Goal: Information Seeking & Learning: Learn about a topic

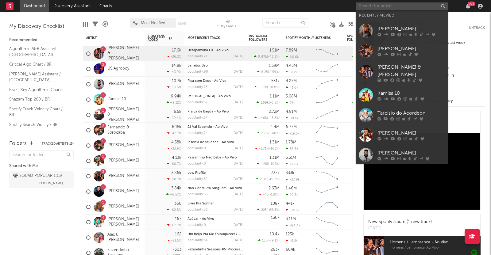
click at [414, 7] on input "text" at bounding box center [402, 6] width 92 height 8
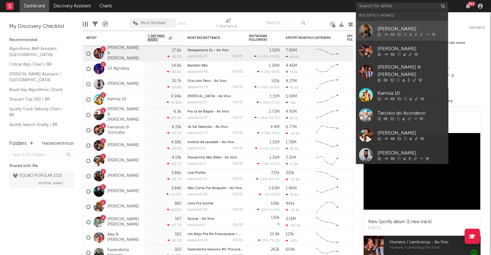
click at [412, 25] on div "[PERSON_NAME]" at bounding box center [411, 28] width 68 height 7
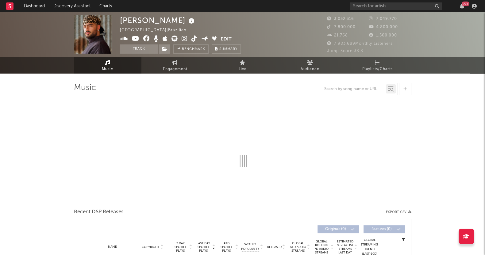
select select "6m"
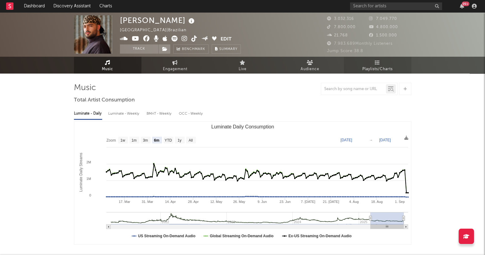
click at [385, 66] on span "Playlists/Charts" at bounding box center [377, 69] width 30 height 7
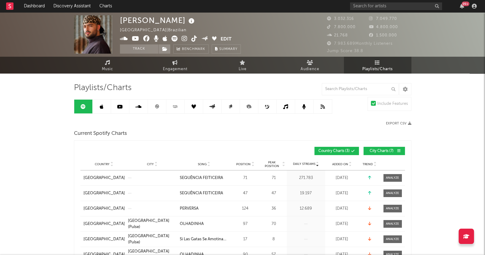
click at [377, 151] on span "City Charts ( 7 )" at bounding box center [382, 151] width 28 height 4
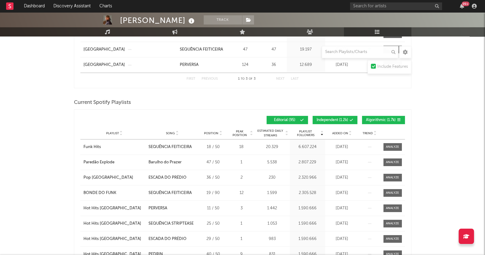
scroll to position [153, 0]
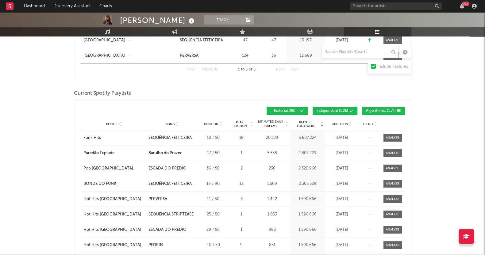
click at [371, 109] on span "Algorithmic ( 1.7k )" at bounding box center [381, 111] width 30 height 4
click at [342, 111] on span "Independent ( 1.2k )" at bounding box center [333, 111] width 32 height 4
click at [341, 123] on span "Added On" at bounding box center [340, 124] width 16 height 4
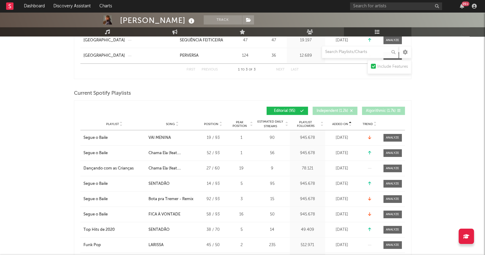
click at [341, 123] on span "Added On" at bounding box center [340, 124] width 16 height 4
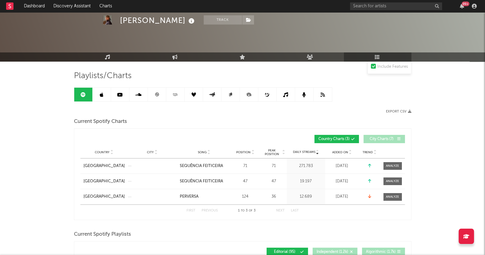
scroll to position [0, 0]
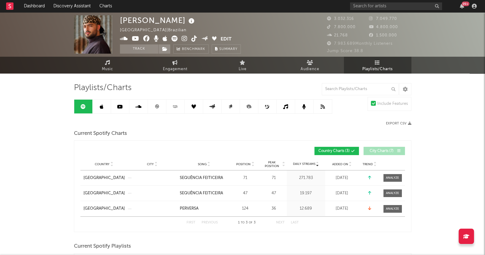
click at [102, 106] on icon at bounding box center [102, 106] width 4 height 5
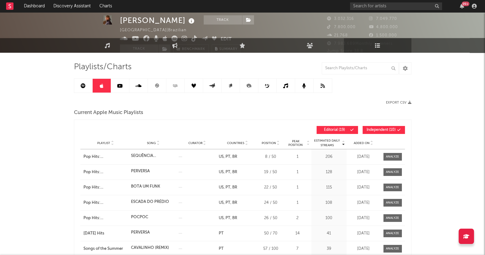
scroll to position [38, 0]
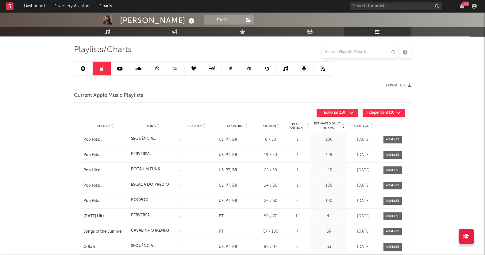
click at [389, 111] on span at bounding box center [388, 113] width 1 height 4
click at [362, 124] on div "Added On" at bounding box center [363, 126] width 31 height 5
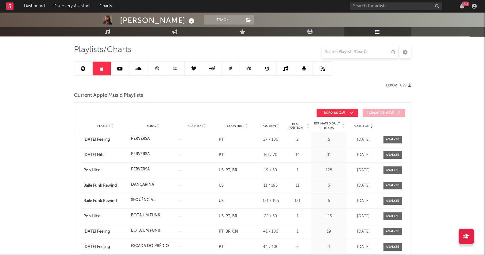
click at [362, 124] on div "Added On" at bounding box center [363, 126] width 31 height 5
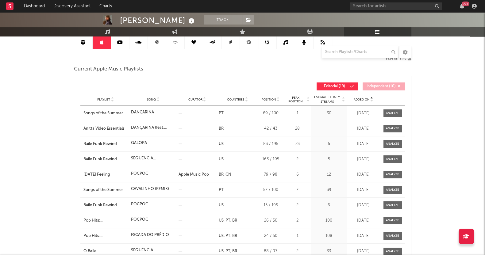
scroll to position [76, 0]
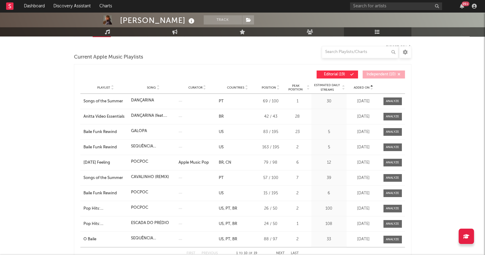
click at [360, 87] on span "Added On" at bounding box center [362, 88] width 16 height 4
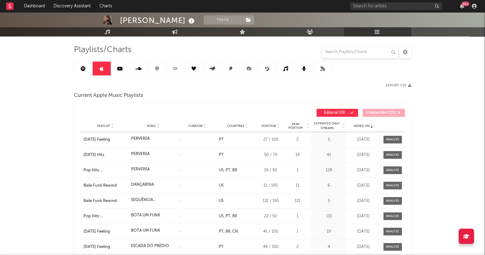
scroll to position [0, 0]
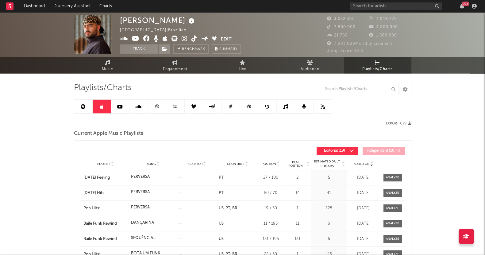
click at [123, 109] on link at bounding box center [120, 107] width 18 height 14
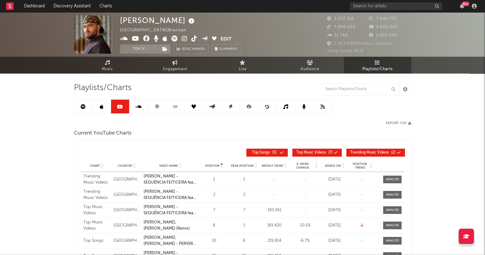
click at [159, 106] on link at bounding box center [157, 107] width 18 height 14
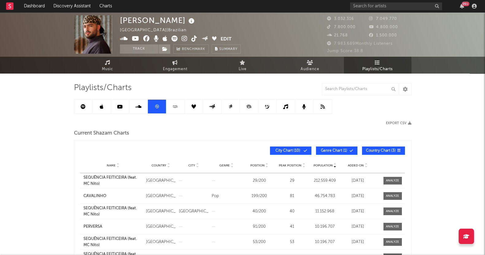
click at [179, 105] on link at bounding box center [175, 107] width 18 height 14
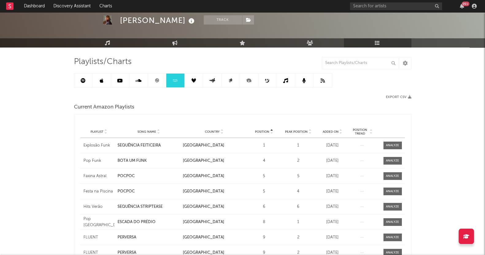
scroll to position [38, 0]
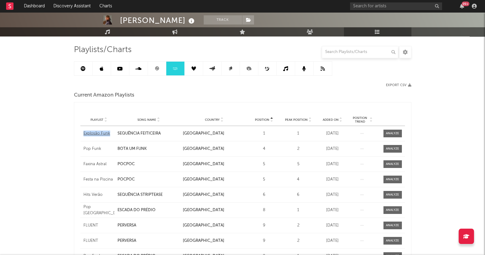
drag, startPoint x: 81, startPoint y: 133, endPoint x: 110, endPoint y: 133, distance: 28.5
click at [110, 133] on div "Playlist Explosão Funk" at bounding box center [98, 134] width 36 height 6
copy div "Explosão Funk"
click at [330, 119] on span "Added On" at bounding box center [331, 120] width 16 height 4
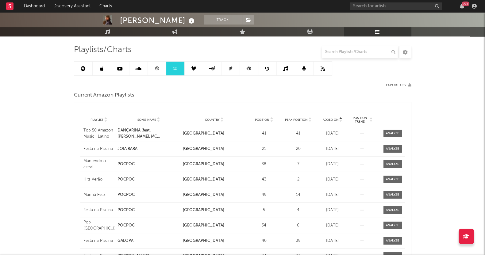
click at [330, 119] on span "Added On" at bounding box center [331, 120] width 16 height 4
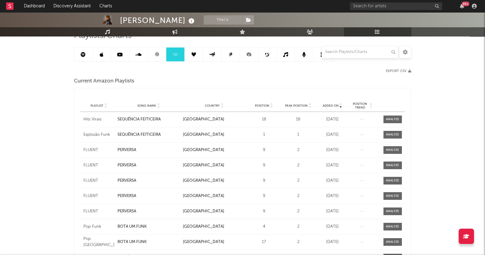
scroll to position [54, 0]
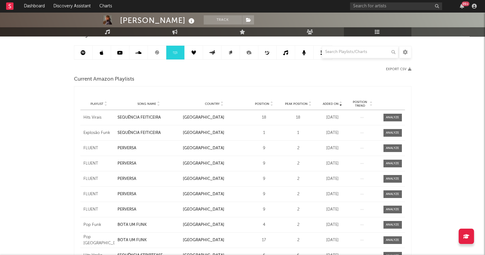
click at [437, 129] on div "[PERSON_NAME] Track [GEOGRAPHIC_DATA] | Brazilian Edit Track Benchmark Summary …" at bounding box center [242, 244] width 485 height 572
click at [195, 57] on link at bounding box center [194, 53] width 18 height 14
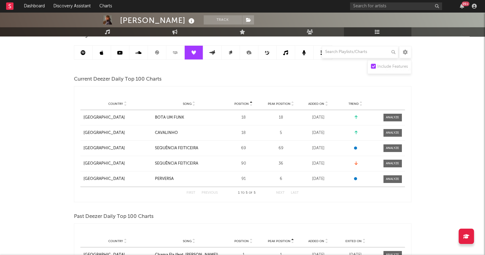
click at [321, 102] on span "Added On" at bounding box center [316, 104] width 16 height 4
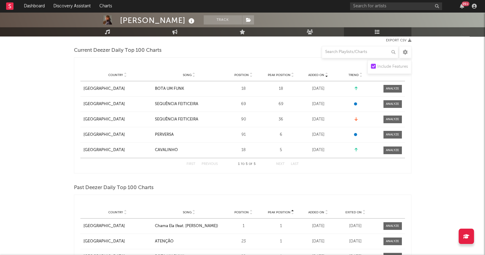
scroll to position [60, 0]
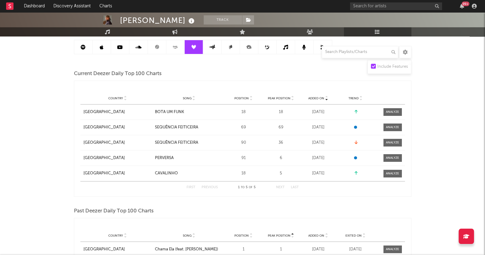
click at [212, 45] on icon at bounding box center [212, 47] width 7 height 5
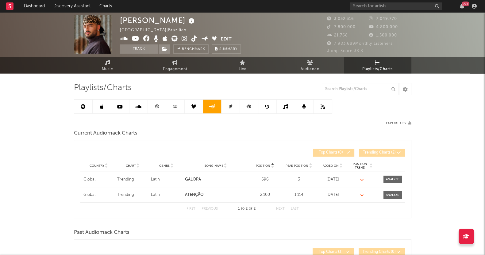
click at [232, 106] on icon at bounding box center [230, 106] width 5 height 5
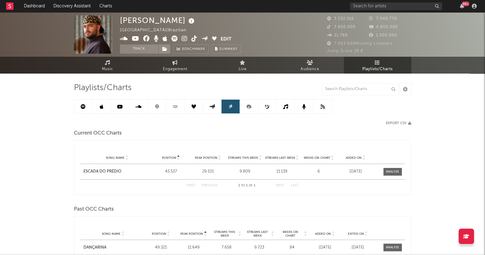
click at [257, 109] on link at bounding box center [249, 107] width 18 height 14
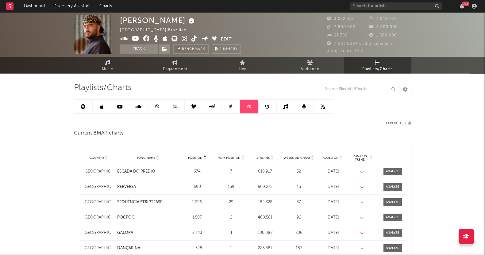
click at [257, 105] on link at bounding box center [249, 107] width 18 height 14
click at [272, 107] on link at bounding box center [267, 107] width 18 height 14
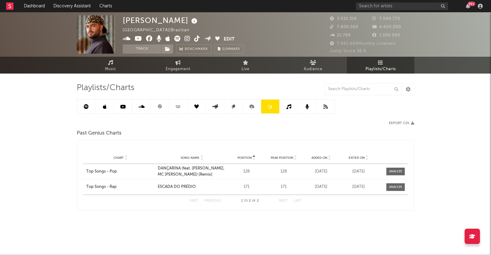
click at [285, 108] on link at bounding box center [289, 107] width 18 height 14
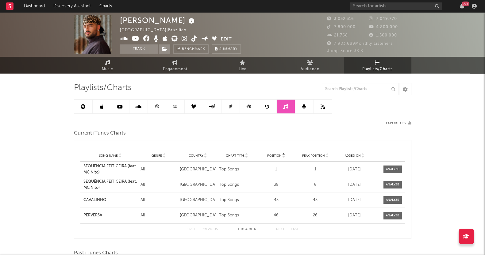
click at [304, 105] on icon at bounding box center [304, 106] width 4 height 5
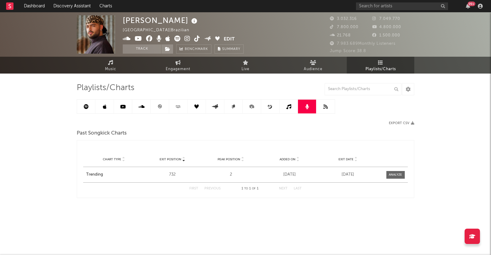
click at [285, 109] on link at bounding box center [289, 107] width 18 height 14
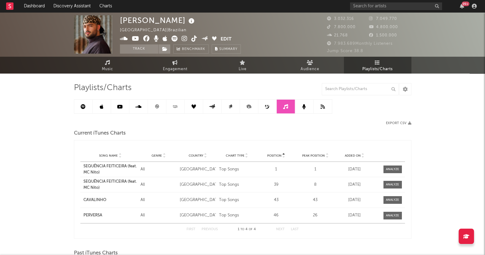
click at [81, 102] on link at bounding box center [83, 107] width 18 height 14
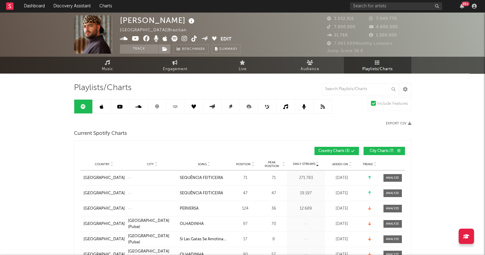
click at [84, 104] on icon at bounding box center [83, 106] width 5 height 5
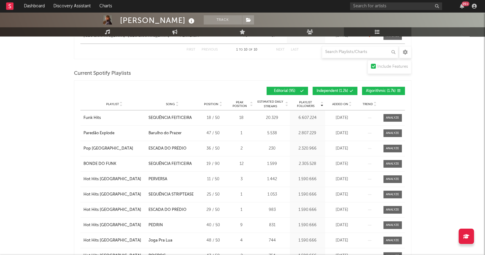
scroll to position [268, 0]
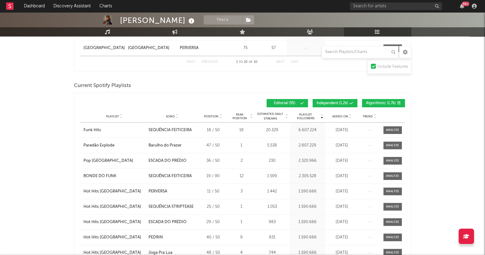
click at [365, 100] on button "Algorithmic ( 1.7k )" at bounding box center [383, 103] width 43 height 8
click at [339, 102] on span at bounding box center [338, 104] width 1 height 4
click at [366, 115] on span "Trend" at bounding box center [368, 117] width 10 height 4
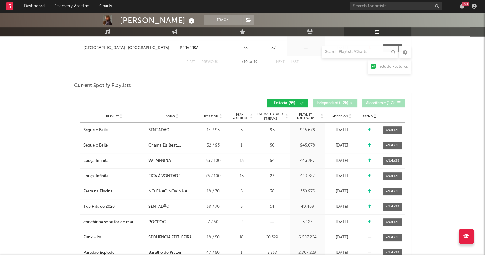
click at [329, 114] on div "Added On" at bounding box center [342, 116] width 31 height 5
click at [332, 115] on span "Added On" at bounding box center [340, 117] width 16 height 4
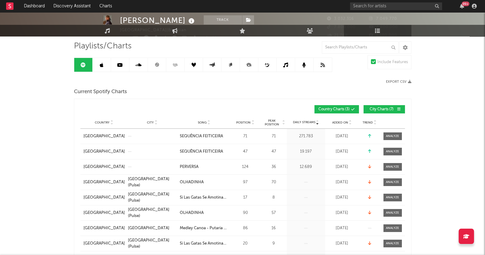
scroll to position [0, 0]
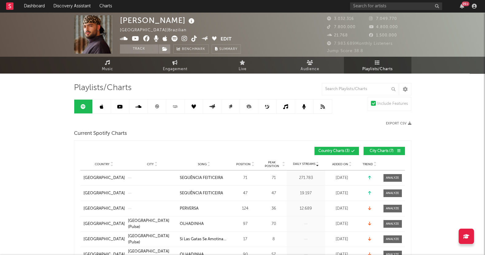
click at [97, 106] on link at bounding box center [102, 107] width 18 height 14
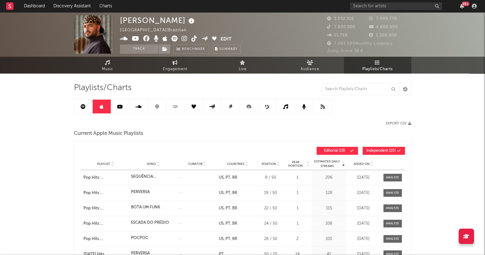
click at [115, 106] on link at bounding box center [120, 107] width 18 height 14
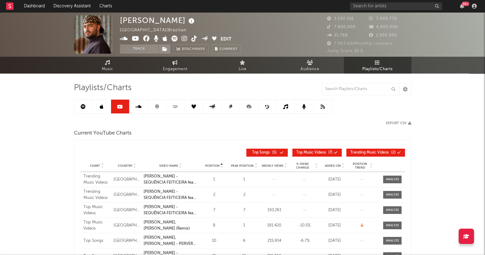
click at [141, 100] on link at bounding box center [138, 107] width 18 height 14
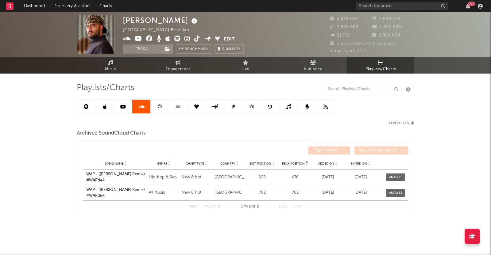
click at [160, 104] on icon at bounding box center [159, 106] width 5 height 5
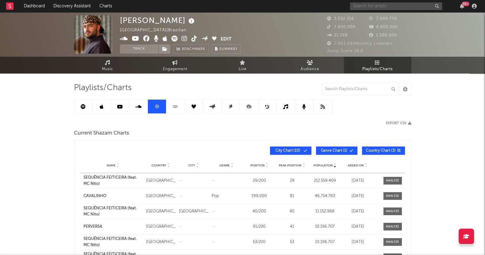
click at [364, 5] on input "text" at bounding box center [396, 6] width 92 height 8
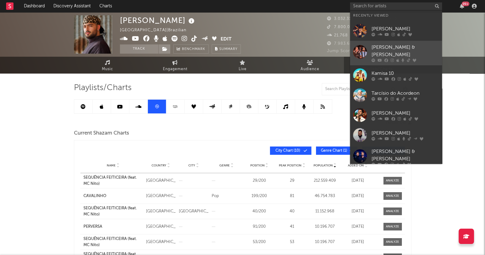
click at [377, 50] on div "[PERSON_NAME] & [PERSON_NAME]" at bounding box center [406, 51] width 68 height 15
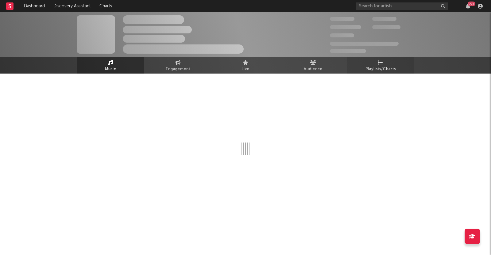
click at [376, 66] on span "Playlists/Charts" at bounding box center [380, 69] width 30 height 7
